Goal: Understand process/instructions

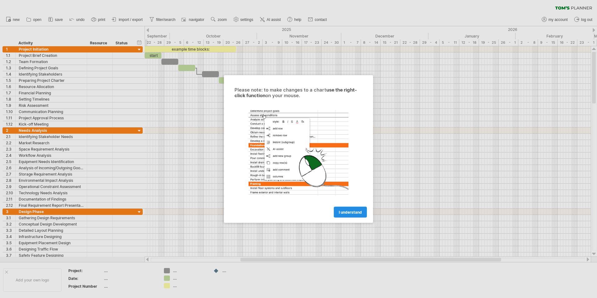
click at [353, 212] on span "I understand" at bounding box center [350, 212] width 23 height 5
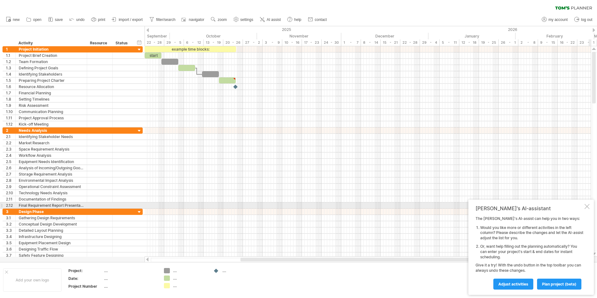
click at [588, 204] on div at bounding box center [586, 206] width 5 height 5
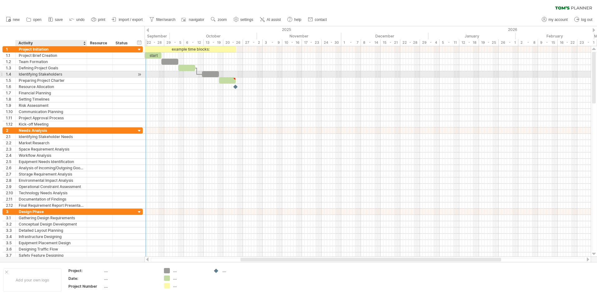
click at [71, 75] on div "Identifying Stakeholders" at bounding box center [51, 74] width 65 height 6
type textarea "**********"
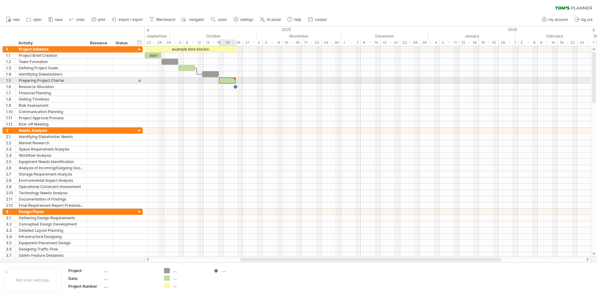
click at [226, 80] on div at bounding box center [227, 80] width 17 height 6
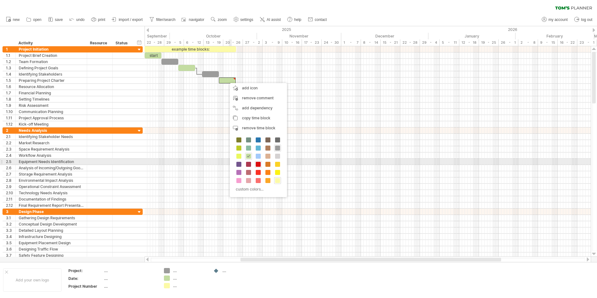
click at [257, 163] on span at bounding box center [258, 164] width 5 height 5
click at [248, 154] on span at bounding box center [248, 155] width 5 height 5
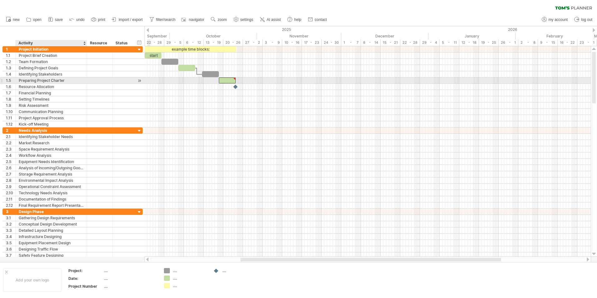
click at [49, 81] on div "Preparing Project Charter" at bounding box center [51, 80] width 65 height 6
click at [139, 81] on div at bounding box center [139, 80] width 6 height 7
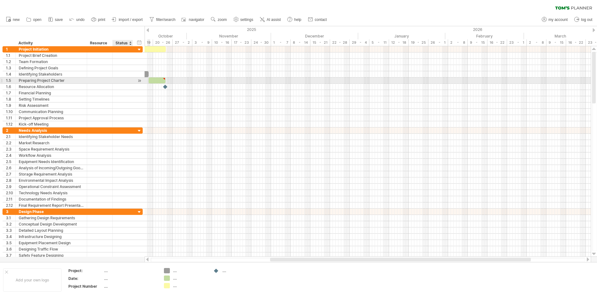
click at [139, 81] on div at bounding box center [139, 80] width 6 height 7
click at [140, 80] on div at bounding box center [139, 80] width 6 height 7
click at [139, 80] on div at bounding box center [139, 80] width 6 height 7
click at [138, 74] on div at bounding box center [139, 74] width 6 height 7
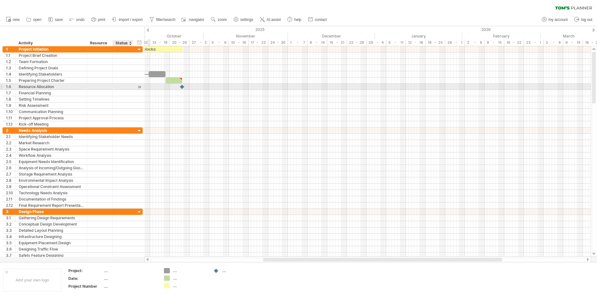
click at [139, 87] on div at bounding box center [139, 87] width 6 height 7
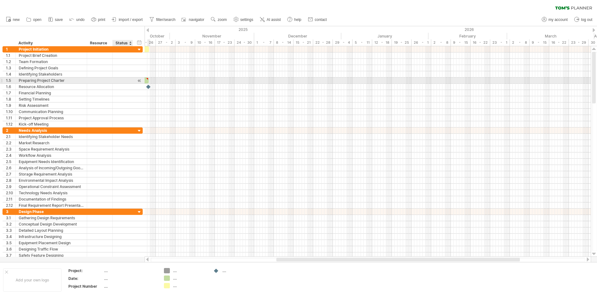
click at [138, 80] on div at bounding box center [139, 80] width 6 height 7
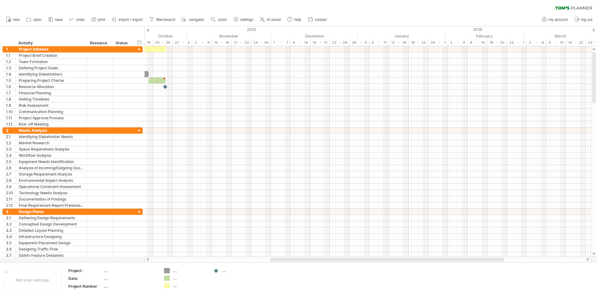
click at [161, 258] on div at bounding box center [367, 259] width 434 height 4
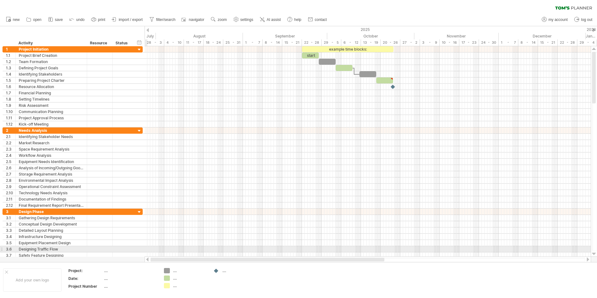
drag, startPoint x: 276, startPoint y: 259, endPoint x: 146, endPoint y: 247, distance: 130.0
click at [146, 247] on div "Trying to reach [DOMAIN_NAME] Connected again... 0% clear filter new 1" at bounding box center [298, 149] width 597 height 298
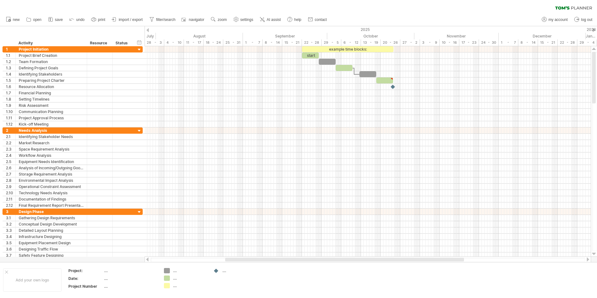
drag, startPoint x: 206, startPoint y: 259, endPoint x: 219, endPoint y: 260, distance: 13.1
click at [219, 260] on div at bounding box center [367, 259] width 434 height 4
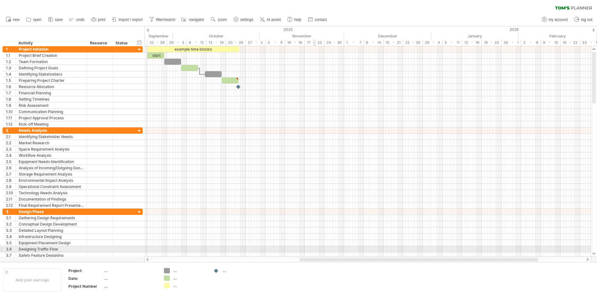
drag, startPoint x: 240, startPoint y: 258, endPoint x: 314, endPoint y: 246, distance: 75.1
click at [314, 246] on div "Trying to reach [DOMAIN_NAME] Connected again... 0% clear filter new 1" at bounding box center [298, 149] width 597 height 298
